Goal: Transaction & Acquisition: Purchase product/service

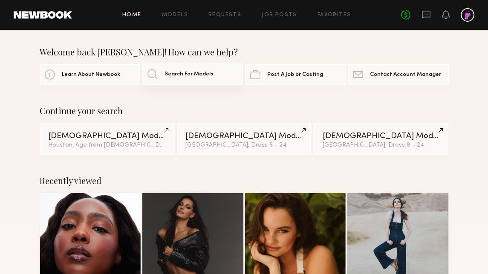
click at [179, 74] on span "Search For Models" at bounding box center [189, 75] width 49 height 6
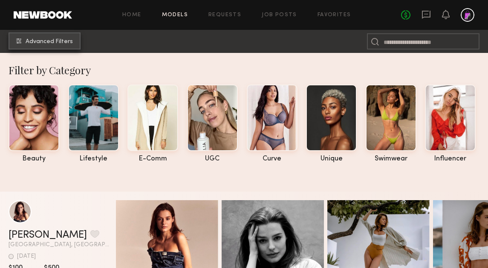
click at [56, 42] on span "Advanced Filters" at bounding box center [49, 42] width 47 height 6
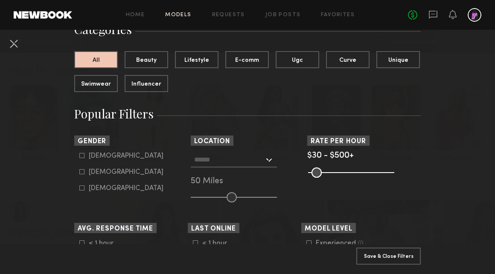
scroll to position [78, 0]
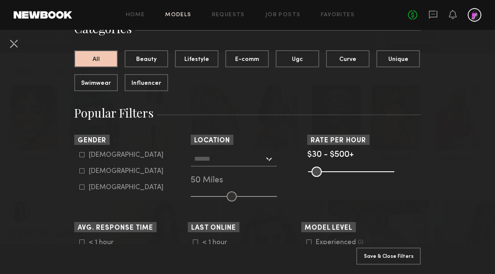
click at [89, 174] on div "[DEMOGRAPHIC_DATA]" at bounding box center [126, 171] width 75 height 5
type input "**"
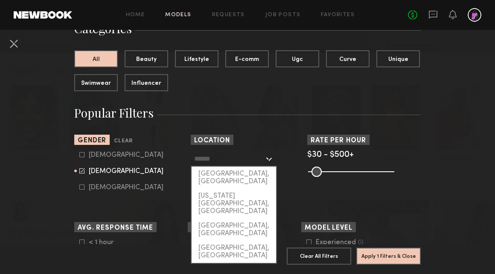
click at [241, 165] on input "text" at bounding box center [229, 158] width 70 height 14
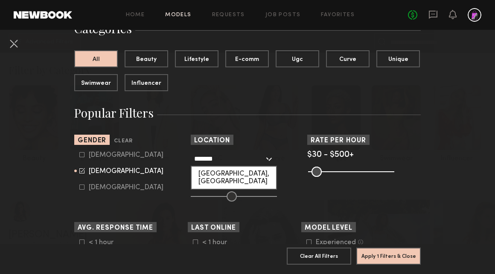
click at [234, 172] on div "[GEOGRAPHIC_DATA], [GEOGRAPHIC_DATA]" at bounding box center [233, 178] width 84 height 22
type input "**********"
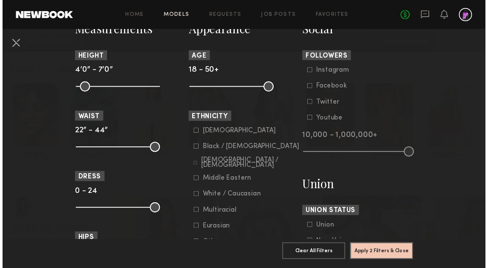
scroll to position [393, 0]
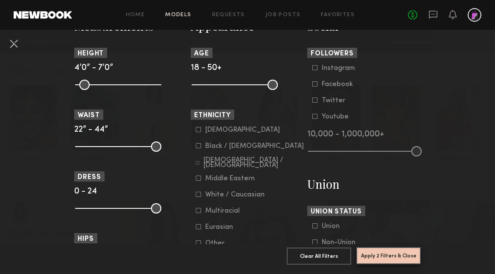
click at [368, 250] on button "Apply 2 Filters & Close" at bounding box center [388, 255] width 64 height 17
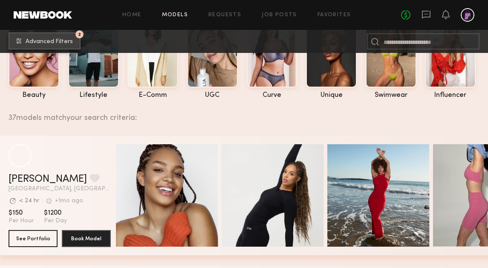
scroll to position [79, 0]
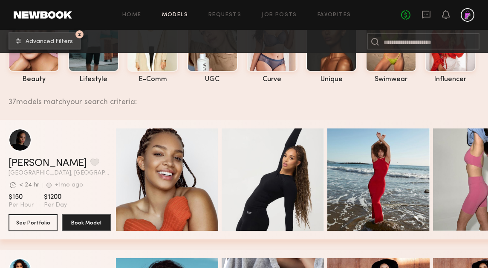
click at [38, 39] on span "Advanced Filters" at bounding box center [49, 42] width 47 height 6
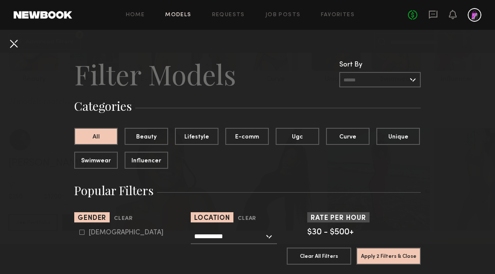
click at [17, 43] on button at bounding box center [14, 44] width 14 height 14
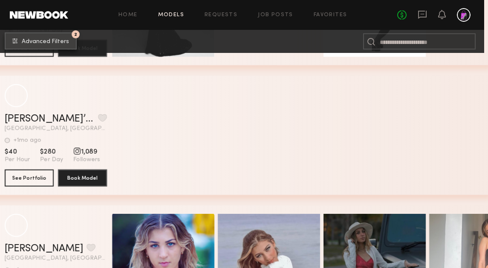
scroll to position [2457, 3]
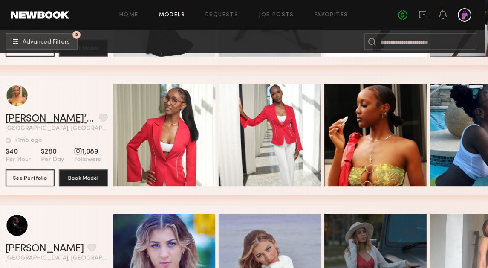
click at [30, 119] on link "[PERSON_NAME]’[PERSON_NAME]" at bounding box center [51, 119] width 90 height 10
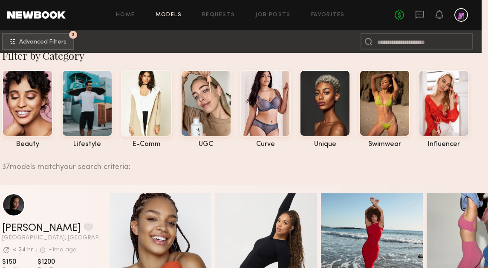
scroll to position [0, 6]
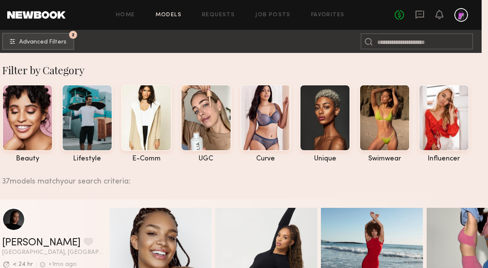
click at [172, 15] on link "Models" at bounding box center [169, 15] width 26 height 6
click at [57, 43] on span "Advanced Filters" at bounding box center [42, 42] width 47 height 6
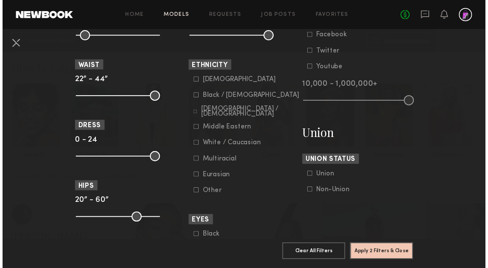
scroll to position [442, 0]
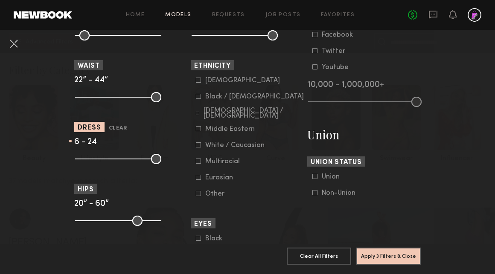
type input "*"
drag, startPoint x: 78, startPoint y: 161, endPoint x: 94, endPoint y: 161, distance: 15.8
click at [93, 161] on input "range" at bounding box center [118, 159] width 86 height 10
type input "**"
drag, startPoint x: 152, startPoint y: 163, endPoint x: 118, endPoint y: 161, distance: 33.7
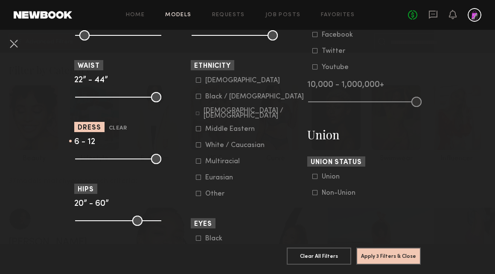
click at [118, 161] on input "range" at bounding box center [118, 159] width 86 height 10
click at [134, 174] on section "Measurements Height 4’0” - 7’0” Waist 22” - 44” Dress Clear 6 - 12 Hips 20” - 6…" at bounding box center [130, 216] width 113 height 497
click at [382, 251] on button "Apply 3 Filters & Close" at bounding box center [388, 255] width 64 height 17
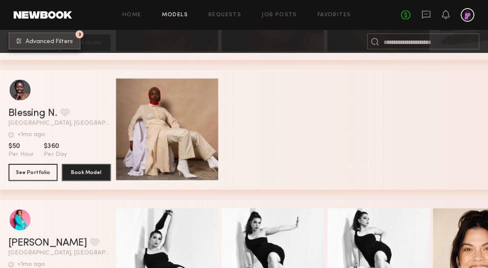
scroll to position [517, 0]
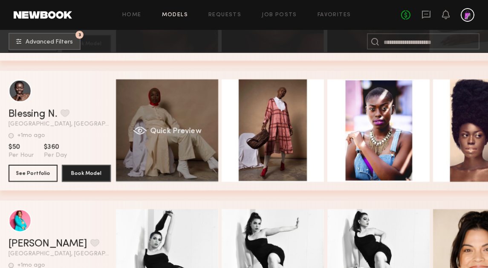
click at [184, 148] on div "Quick Preview" at bounding box center [167, 130] width 102 height 102
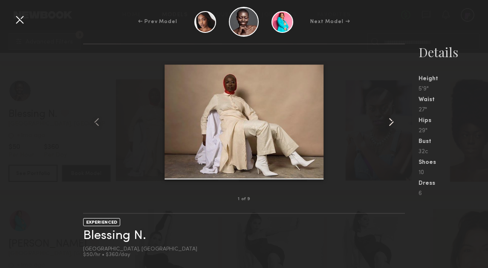
click at [391, 123] on common-icon at bounding box center [392, 122] width 14 height 14
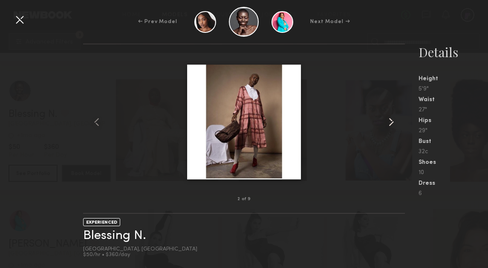
click at [391, 123] on common-icon at bounding box center [392, 122] width 14 height 14
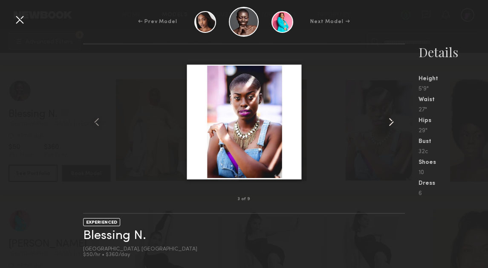
click at [391, 123] on common-icon at bounding box center [392, 122] width 14 height 14
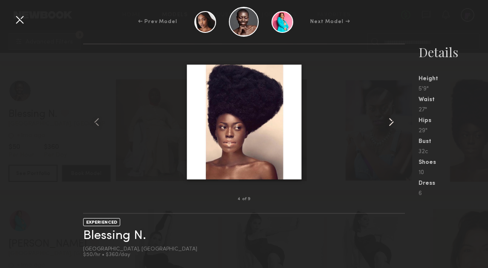
click at [391, 123] on common-icon at bounding box center [392, 122] width 14 height 14
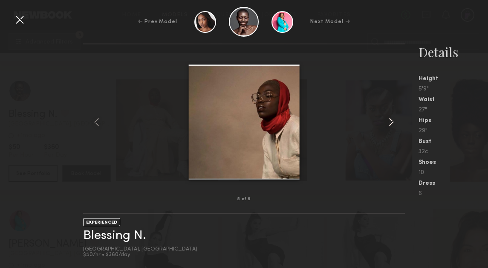
click at [391, 123] on common-icon at bounding box center [392, 122] width 14 height 14
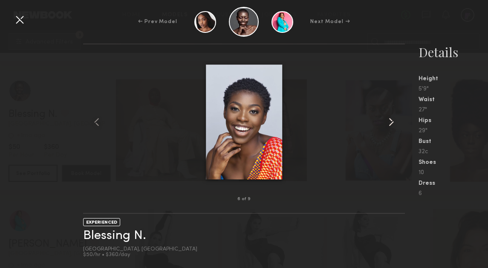
click at [391, 123] on common-icon at bounding box center [392, 122] width 14 height 14
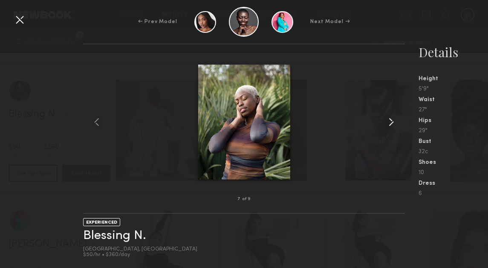
click at [391, 123] on common-icon at bounding box center [392, 122] width 14 height 14
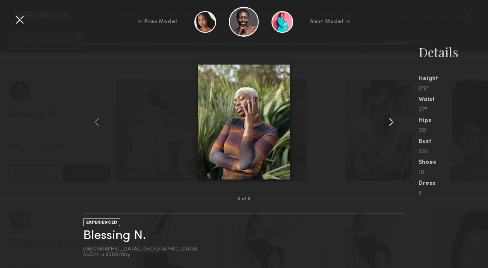
click at [391, 123] on common-icon at bounding box center [392, 122] width 14 height 14
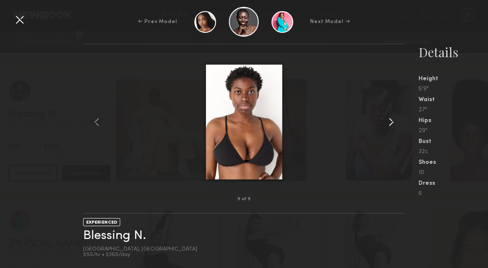
click at [389, 123] on common-icon at bounding box center [392, 122] width 14 height 14
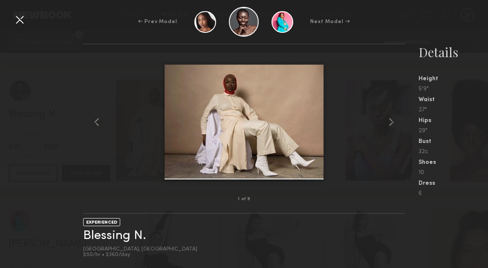
click at [19, 19] on div at bounding box center [20, 20] width 14 height 14
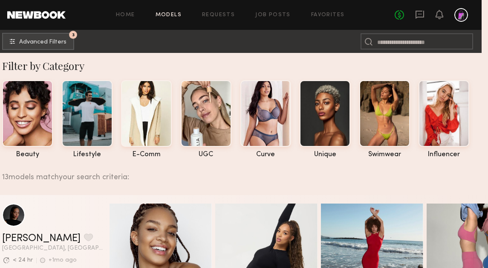
scroll to position [0, 6]
